Goal: Transaction & Acquisition: Obtain resource

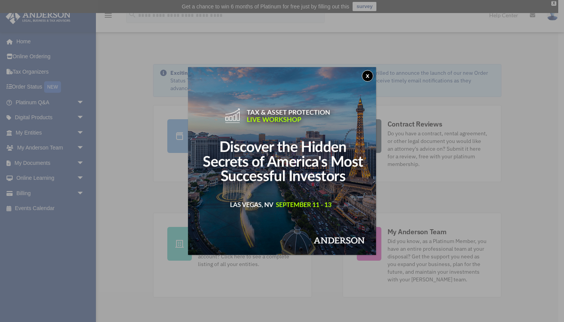
click at [367, 79] on button "x" at bounding box center [368, 76] width 12 height 12
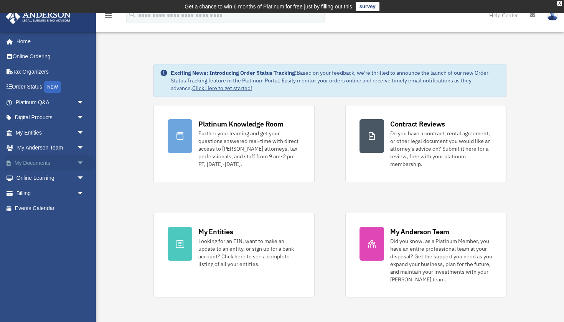
click at [80, 162] on span "arrow_drop_down" at bounding box center [84, 163] width 15 height 16
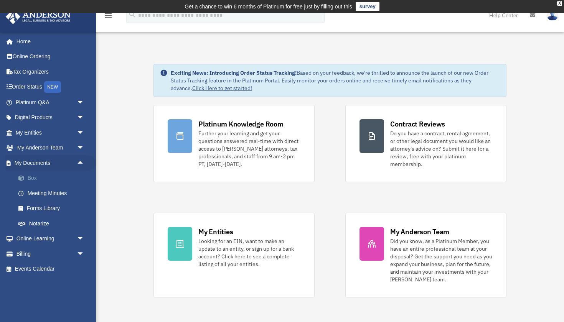
click at [32, 176] on link "Box" at bounding box center [53, 178] width 85 height 15
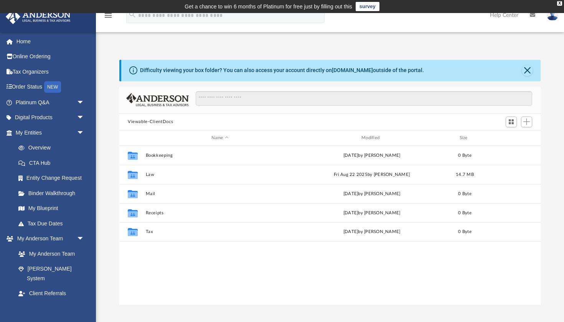
scroll to position [174, 421]
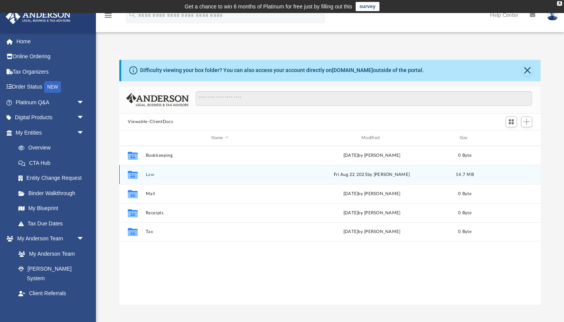
click at [150, 173] on button "Law" at bounding box center [220, 174] width 148 height 5
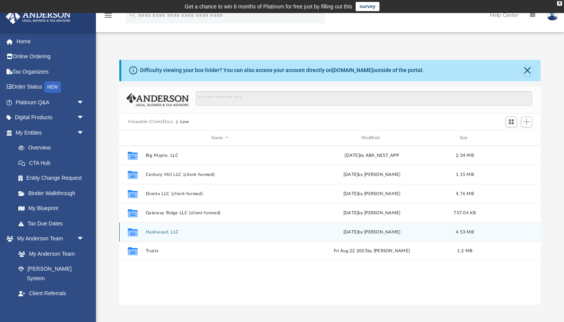
click at [159, 234] on button "Hushwood, LLC" at bounding box center [220, 232] width 148 height 5
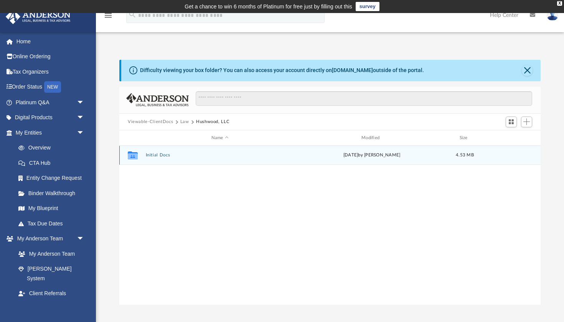
click at [156, 155] on button "Initial Docs" at bounding box center [220, 155] width 148 height 5
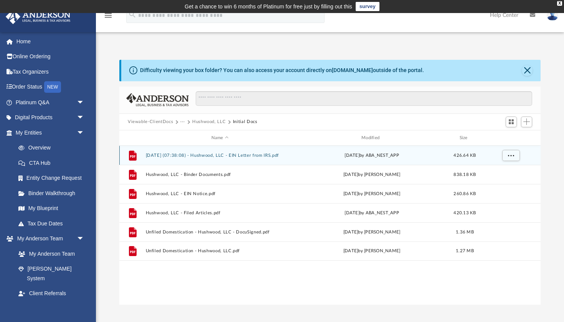
scroll to position [0, 0]
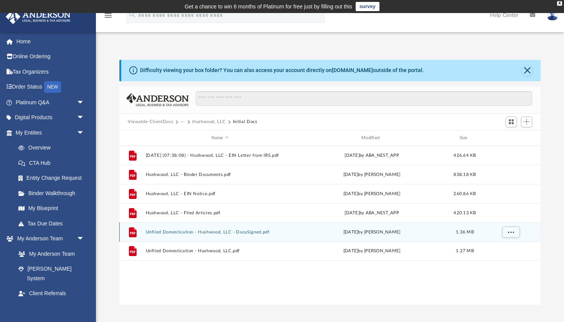
click at [195, 234] on button "Unfiled Domestication - Hushwood, LLC - DocuSigned.pdf" at bounding box center [220, 232] width 148 height 5
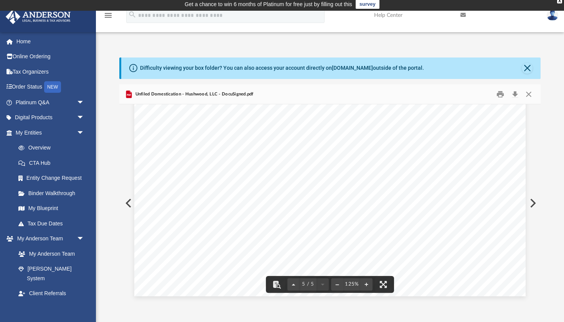
scroll to position [4, 0]
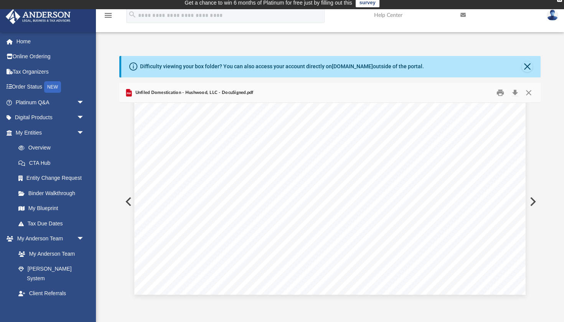
click at [128, 199] on button "Preview" at bounding box center [127, 201] width 17 height 21
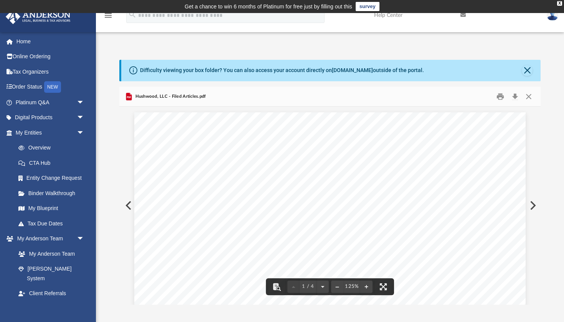
scroll to position [0, 0]
click at [125, 207] on button "Preview" at bounding box center [127, 205] width 17 height 21
click at [128, 205] on button "Preview" at bounding box center [127, 205] width 17 height 21
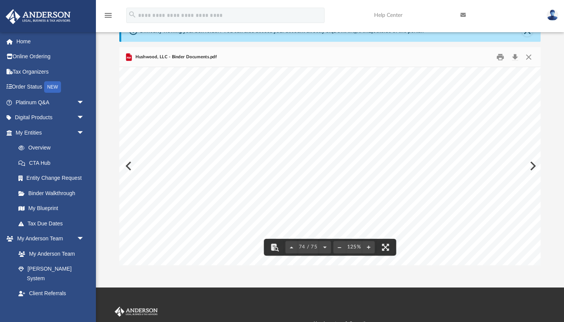
scroll to position [37956, 40]
click at [413, 196] on div "A [US_STATE] Limited Liability Company 1 100 Hushwood, LLC [PERSON_NAME] [DATE]…" at bounding box center [332, 103] width 506 height 391
click at [457, 197] on div "A [US_STATE] Limited Liability Company 1 100 Hushwood, LLC [PERSON_NAME] [DATE]…" at bounding box center [332, 103] width 506 height 391
click at [225, 200] on div "A [US_STATE] Limited Liability Company 1 100 Hushwood, LLC [PERSON_NAME] [DATE]…" at bounding box center [332, 103] width 506 height 391
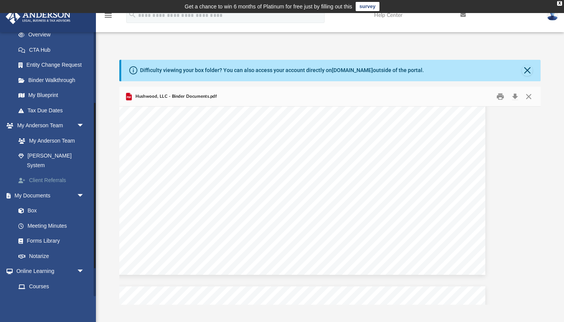
scroll to position [114, 0]
click at [30, 203] on link "Box" at bounding box center [53, 210] width 85 height 15
click at [31, 203] on link "Box" at bounding box center [53, 210] width 85 height 15
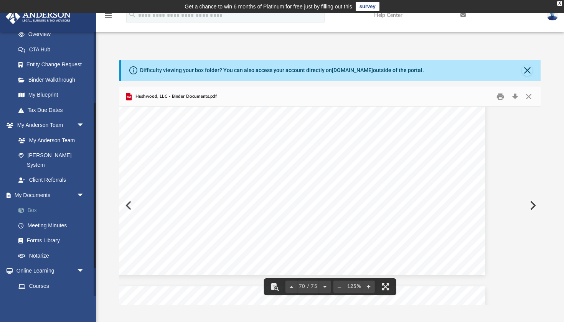
click at [32, 203] on link "Box" at bounding box center [53, 210] width 85 height 15
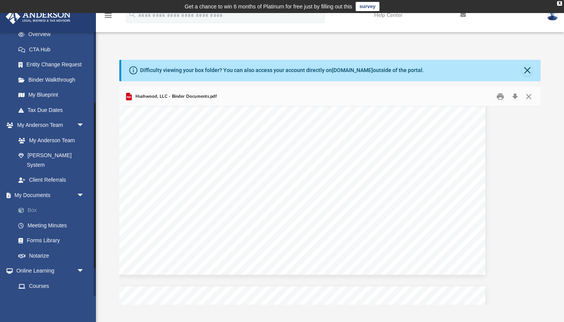
click at [32, 203] on link "Box" at bounding box center [53, 210] width 85 height 15
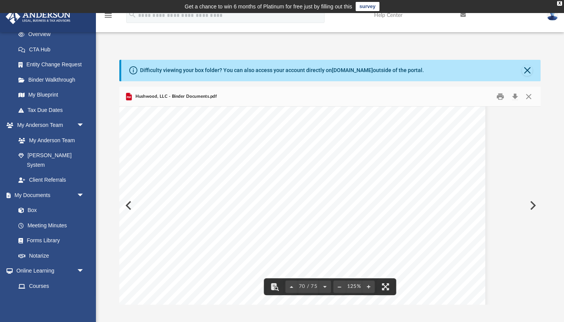
scroll to position [35908, 40]
click at [528, 70] on button "Close" at bounding box center [527, 70] width 11 height 11
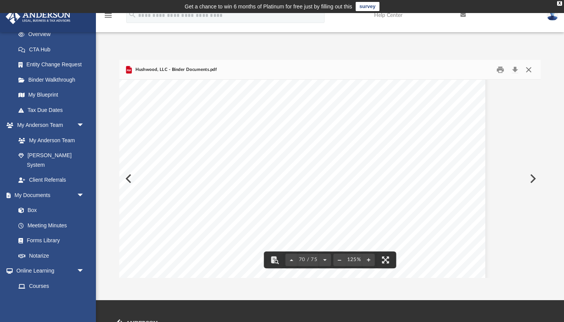
click at [530, 70] on button "Close" at bounding box center [529, 70] width 14 height 12
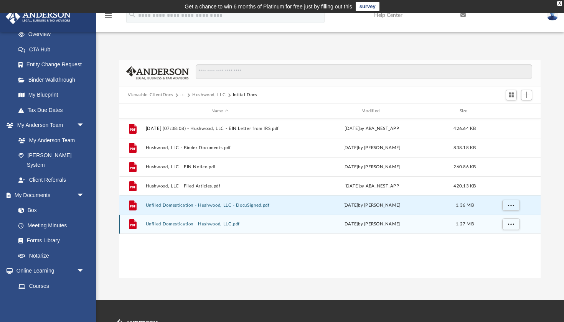
click at [178, 223] on button "Unfiled Domestication - Hushwood, LLC.pdf" at bounding box center [220, 224] width 148 height 5
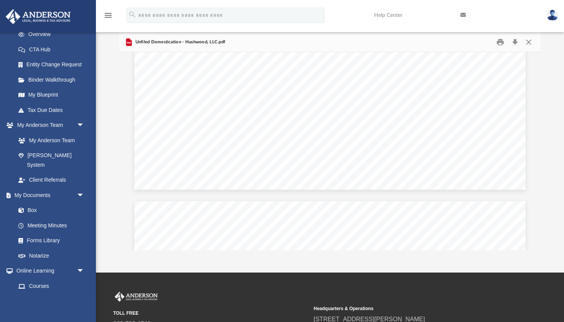
scroll to position [1307, 0]
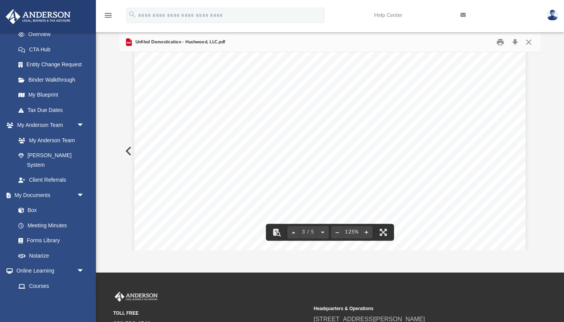
click at [241, 116] on div "Page 3" at bounding box center [329, 39] width 391 height 506
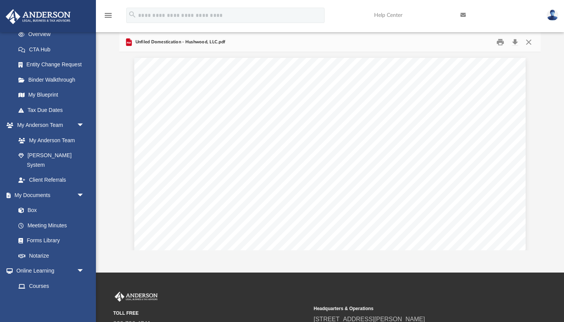
scroll to position [0, 0]
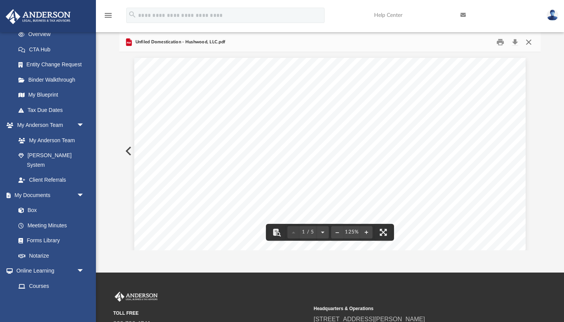
click at [529, 41] on button "Close" at bounding box center [529, 42] width 14 height 12
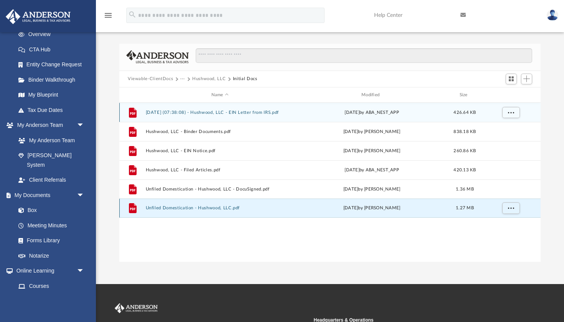
scroll to position [16, 0]
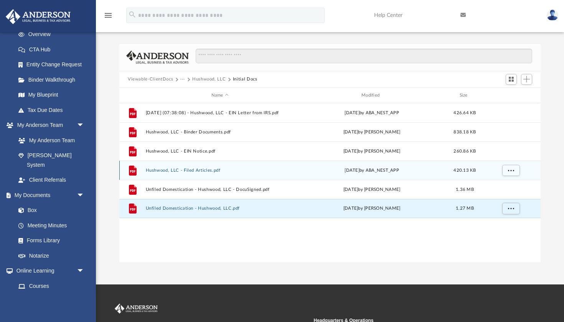
click at [178, 171] on button "Hushwood, LLC - Filed Articles.pdf" at bounding box center [220, 170] width 148 height 5
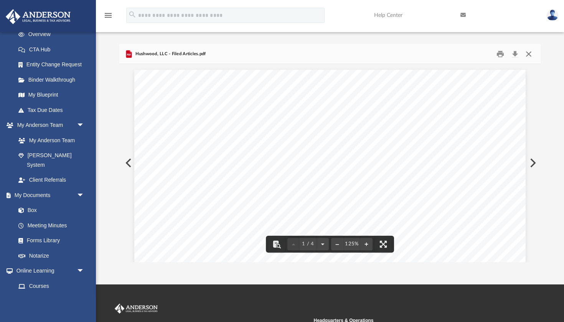
click at [526, 54] on button "Close" at bounding box center [529, 54] width 14 height 12
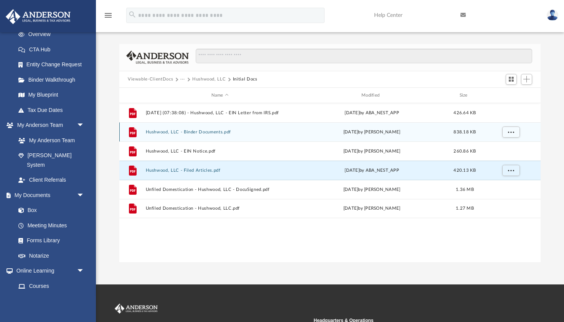
click at [177, 132] on button "Hushwood, LLC - Binder Documents.pdf" at bounding box center [220, 132] width 148 height 5
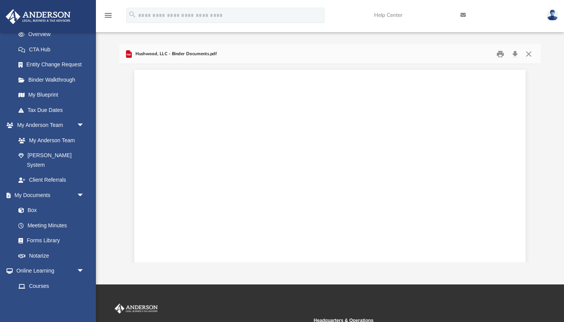
scroll to position [35721, 0]
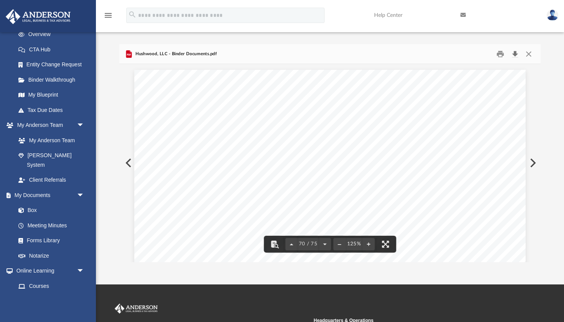
click at [514, 54] on button "Download" at bounding box center [515, 54] width 14 height 12
